Goal: Navigation & Orientation: Find specific page/section

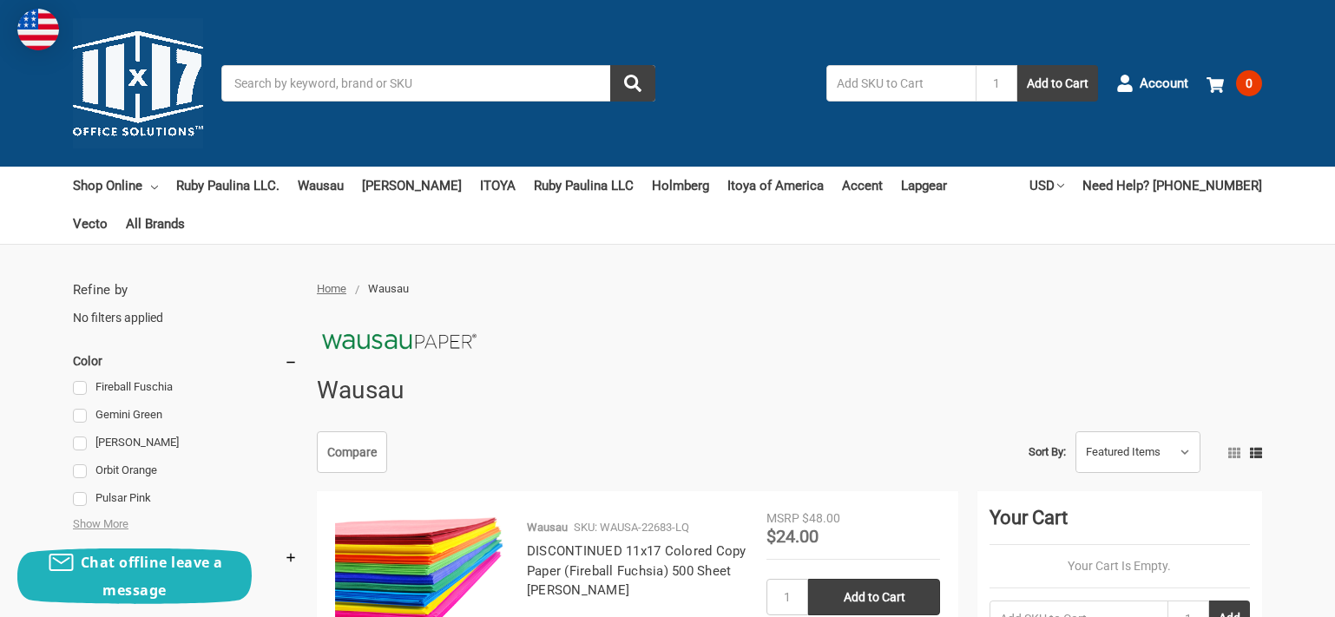
click at [441, 85] on input "Search" at bounding box center [438, 83] width 434 height 36
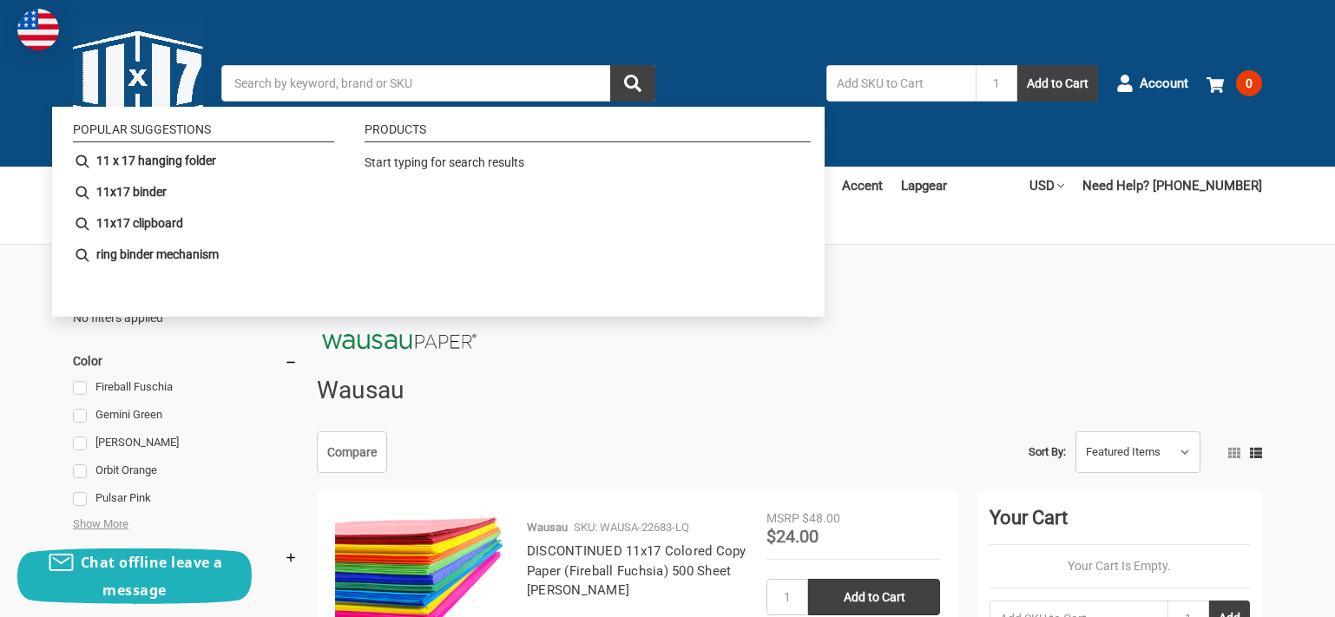
click at [442, 85] on input "Search" at bounding box center [438, 83] width 434 height 36
